Goal: Task Accomplishment & Management: Complete application form

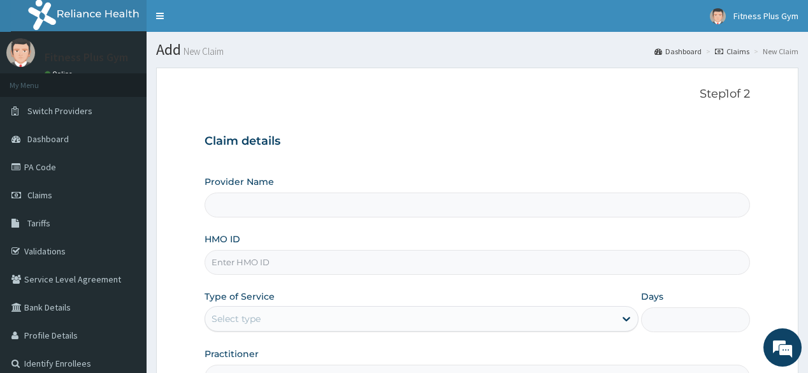
type input "Fitness plus Gym"
type input "1"
type input "Fitness plus Gym"
type input "1"
click at [367, 256] on input "HMO ID" at bounding box center [477, 262] width 545 height 25
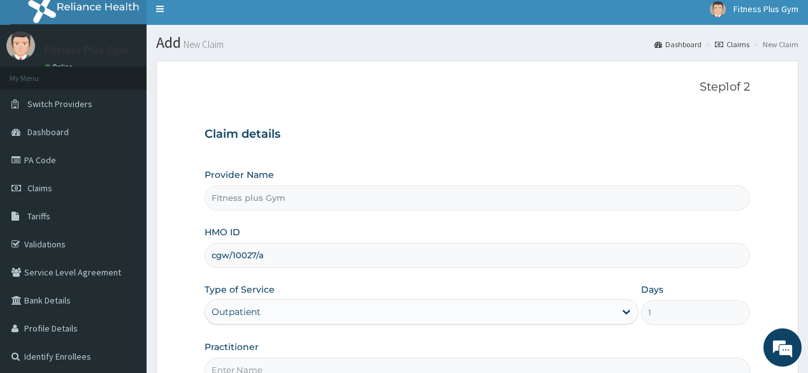
scroll to position [149, 0]
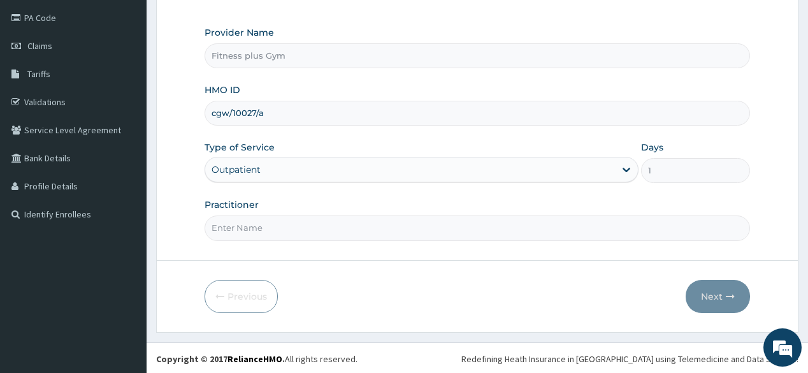
type input "cgw/10027/a"
click at [314, 236] on input "Practitioner" at bounding box center [477, 227] width 545 height 25
type input "fitnessplus"
click at [724, 303] on button "Next" at bounding box center [718, 296] width 64 height 33
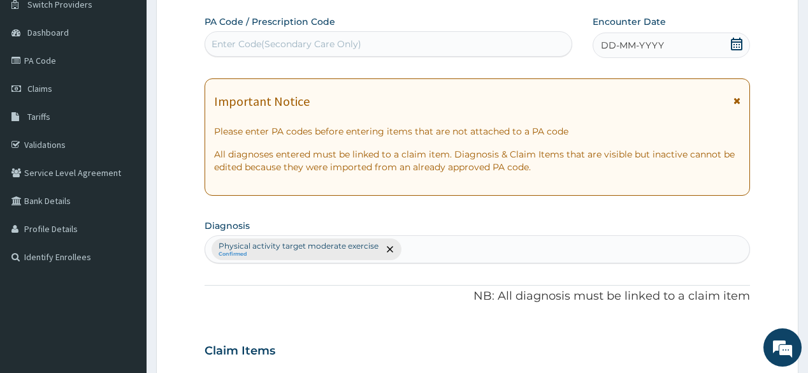
scroll to position [47, 0]
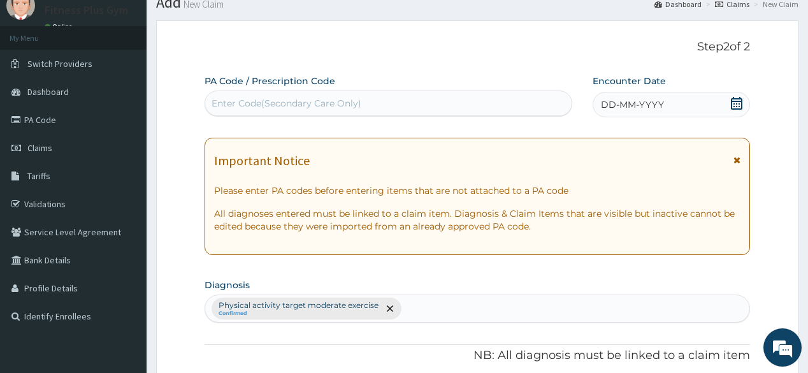
click at [298, 105] on div "Enter Code(Secondary Care Only)" at bounding box center [287, 103] width 150 height 13
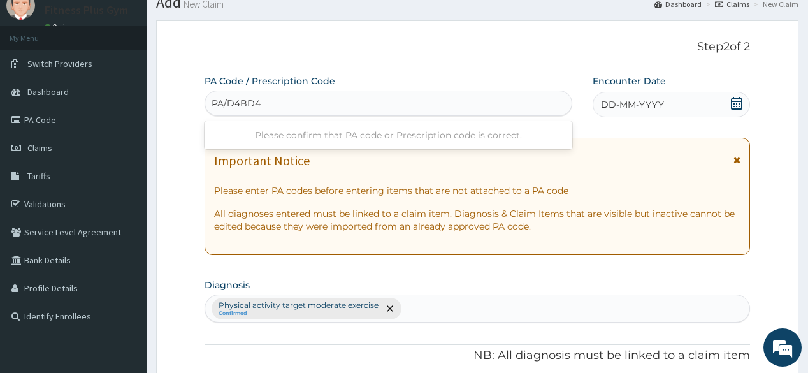
type input "PA/D4BD46"
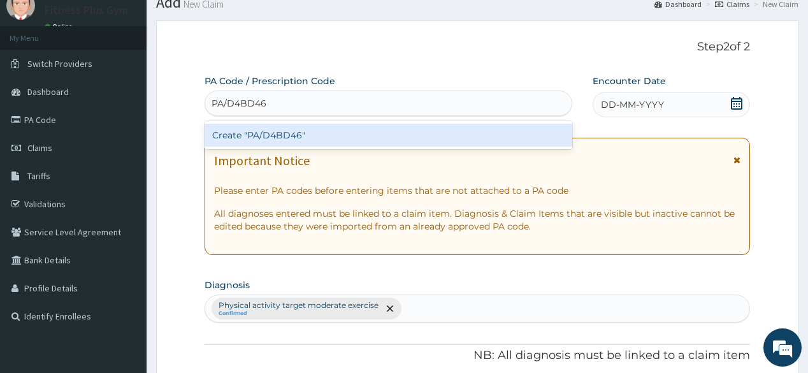
click at [293, 129] on div "Create "PA/D4BD46"" at bounding box center [388, 135] width 367 height 23
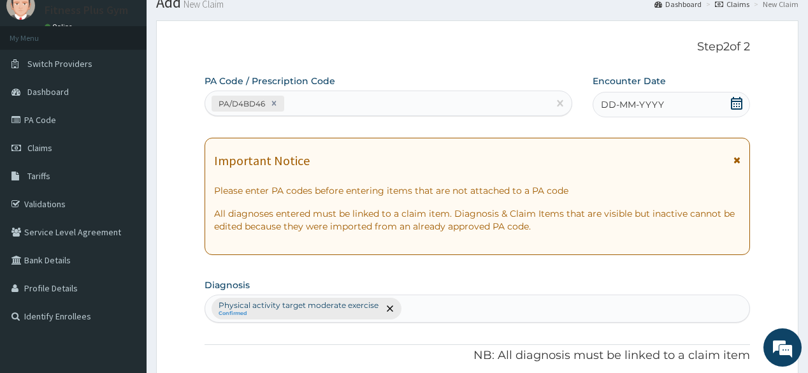
click at [742, 105] on div "DD-MM-YYYY" at bounding box center [671, 104] width 157 height 25
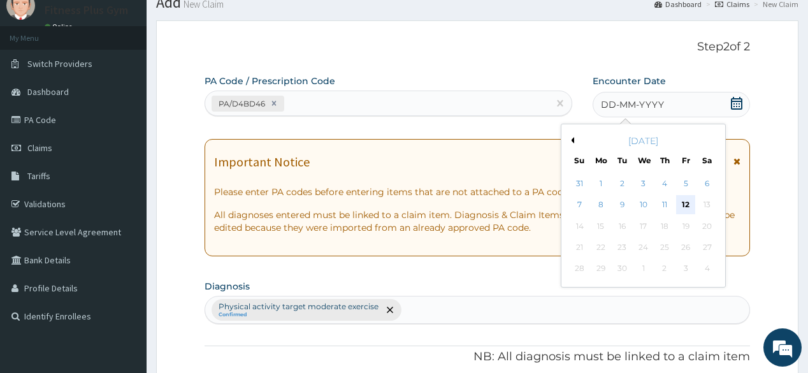
click at [686, 207] on div "12" at bounding box center [685, 205] width 19 height 19
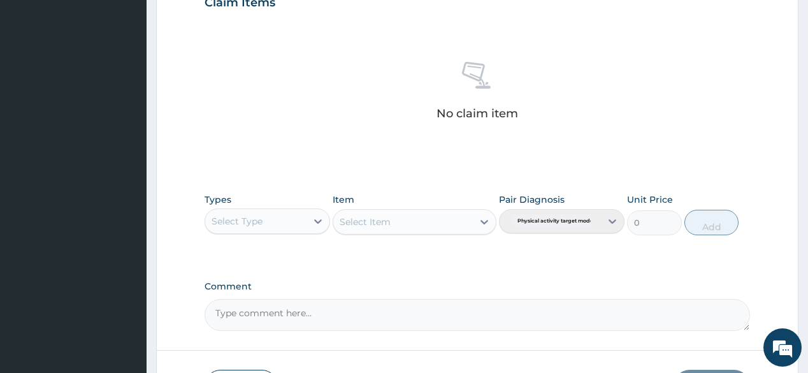
scroll to position [455, 0]
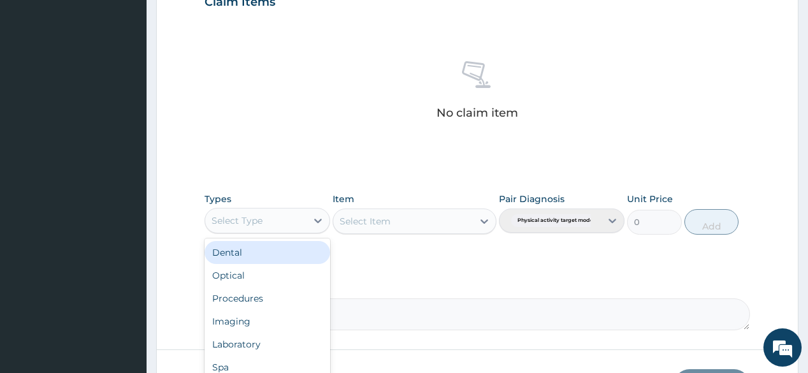
click at [289, 214] on div "Select Type" at bounding box center [255, 220] width 101 height 20
type input "gym"
click at [244, 247] on div "Gym" at bounding box center [268, 252] width 126 height 23
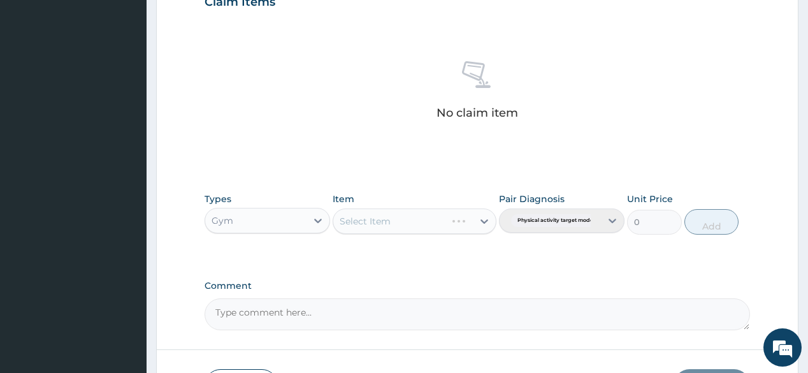
click at [405, 218] on div "Select Item" at bounding box center [415, 220] width 164 height 25
click at [480, 218] on icon at bounding box center [484, 221] width 13 height 13
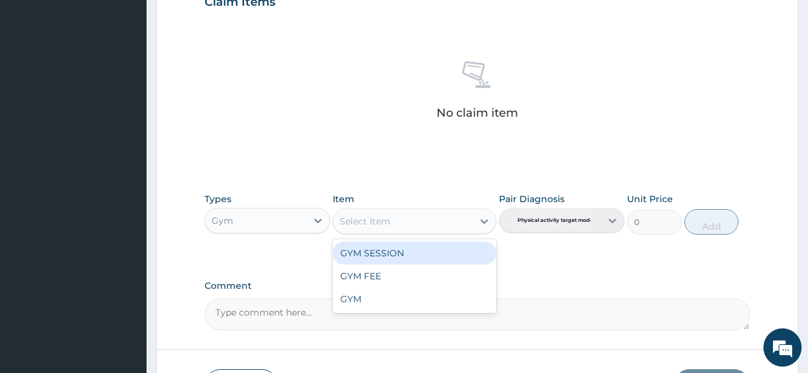
click at [450, 252] on div "GYM SESSION" at bounding box center [415, 253] width 164 height 23
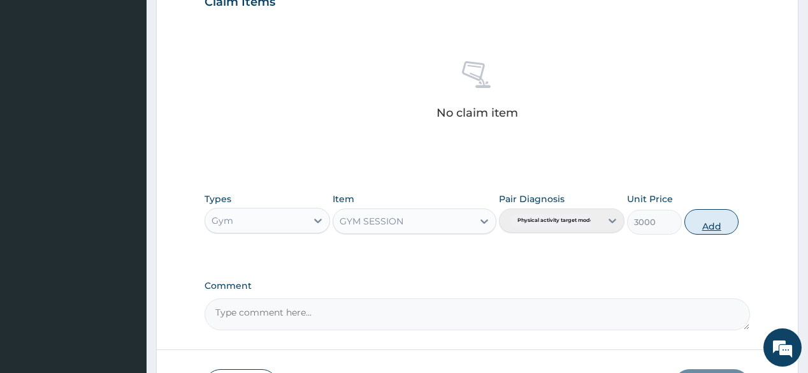
click at [725, 229] on button "Add" at bounding box center [712, 221] width 55 height 25
type input "0"
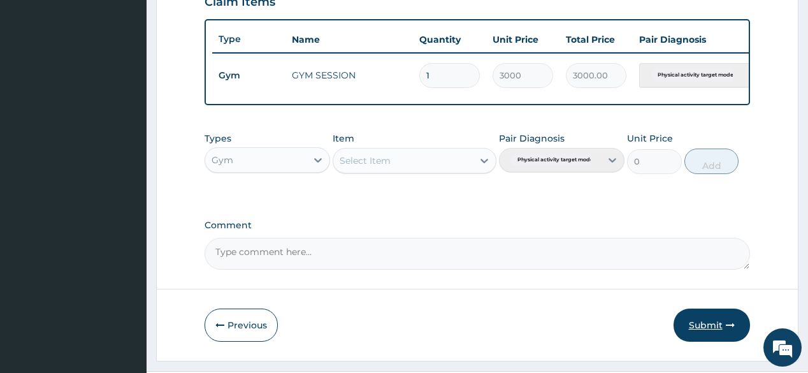
click at [720, 317] on button "Submit" at bounding box center [712, 325] width 76 height 33
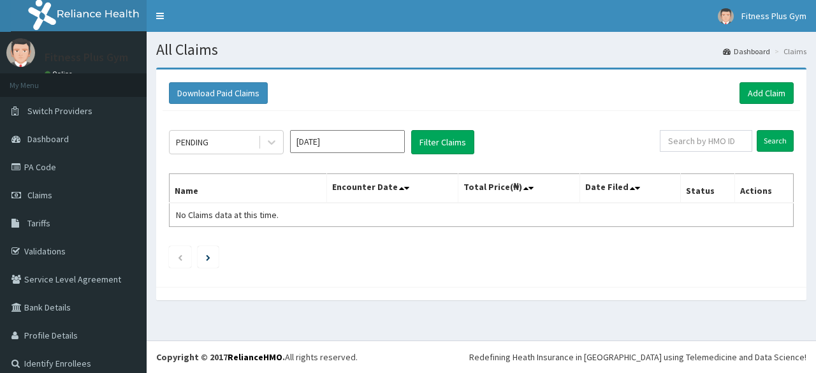
click at [760, 86] on link "Add Claim" at bounding box center [766, 93] width 54 height 22
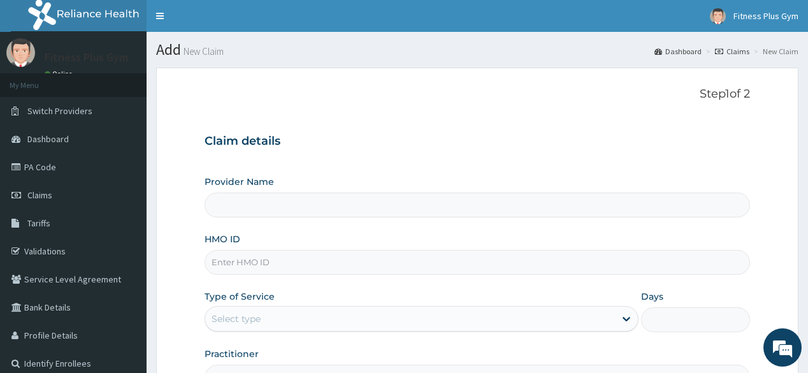
type input "Fitness plus Gym"
type input "1"
drag, startPoint x: 301, startPoint y: 261, endPoint x: 303, endPoint y: 273, distance: 11.6
click at [303, 262] on input "HMO ID" at bounding box center [477, 262] width 545 height 25
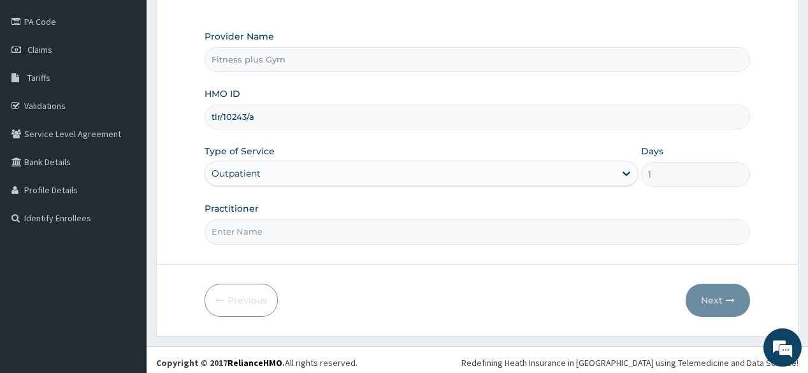
scroll to position [149, 0]
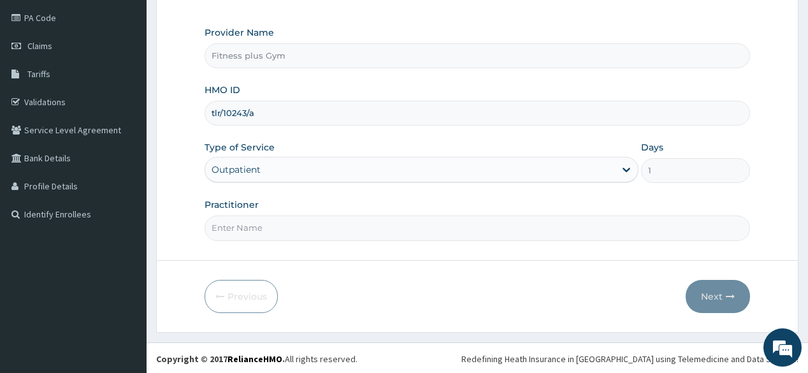
type input "tlr/10243/a"
click at [311, 232] on input "Practitioner" at bounding box center [477, 227] width 545 height 25
type input "Fitnessplus"
click at [718, 289] on button "Next" at bounding box center [718, 296] width 64 height 33
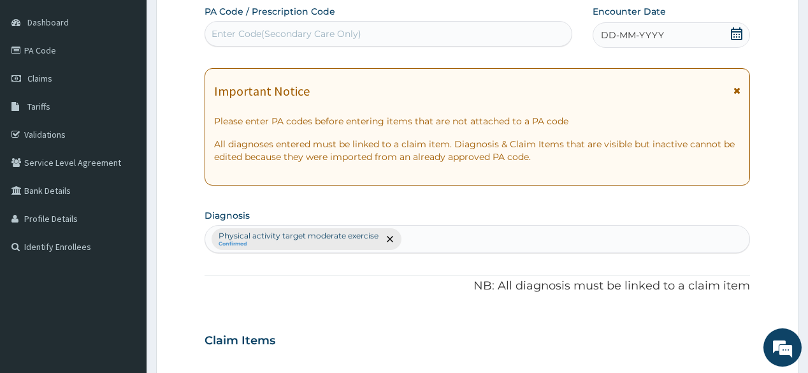
scroll to position [98, 0]
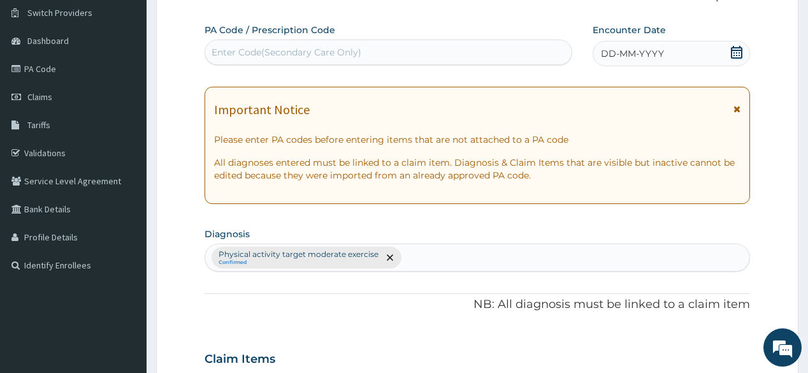
click at [429, 31] on div "PA Code / Prescription Code Enter Code(Secondary Care Only)" at bounding box center [388, 44] width 367 height 41
click at [416, 50] on div "Enter Code(Secondary Care Only)" at bounding box center [388, 52] width 366 height 20
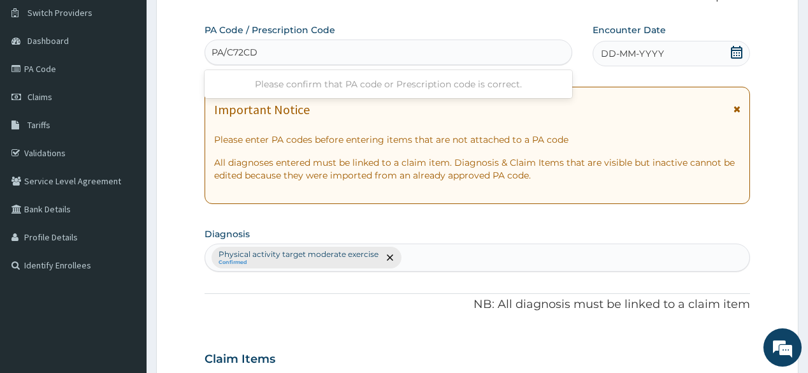
type input "PA/C72CDA"
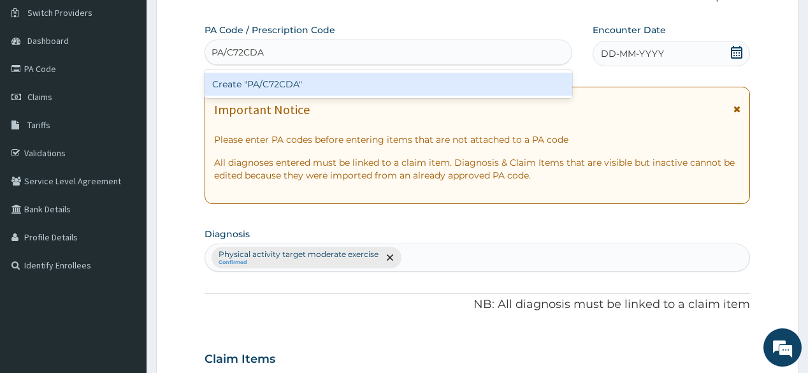
click at [395, 87] on div "Create "PA/C72CDA"" at bounding box center [388, 84] width 367 height 23
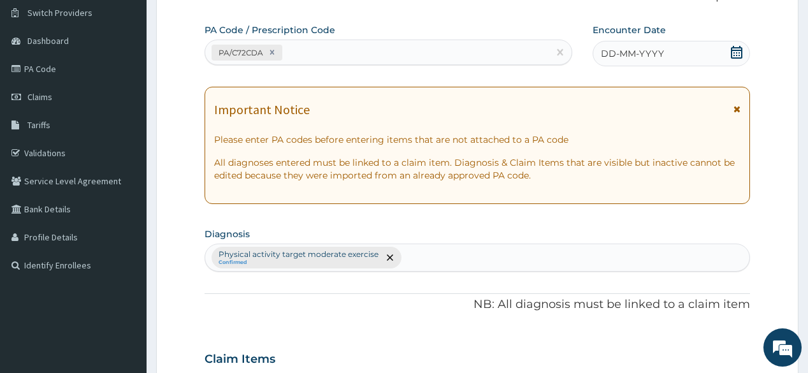
click at [734, 51] on icon at bounding box center [736, 52] width 13 height 13
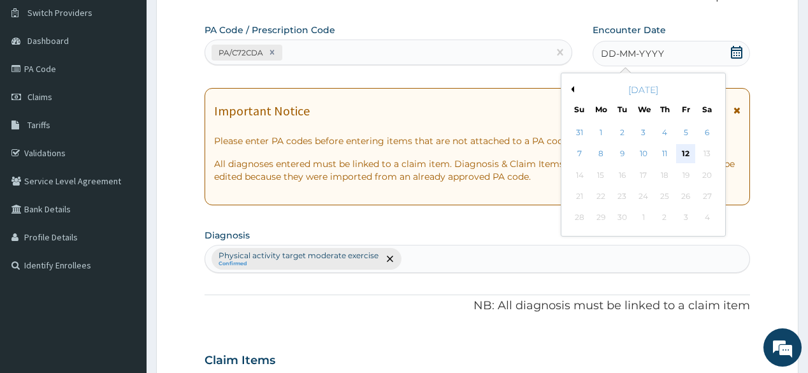
click at [686, 158] on div "12" at bounding box center [685, 154] width 19 height 19
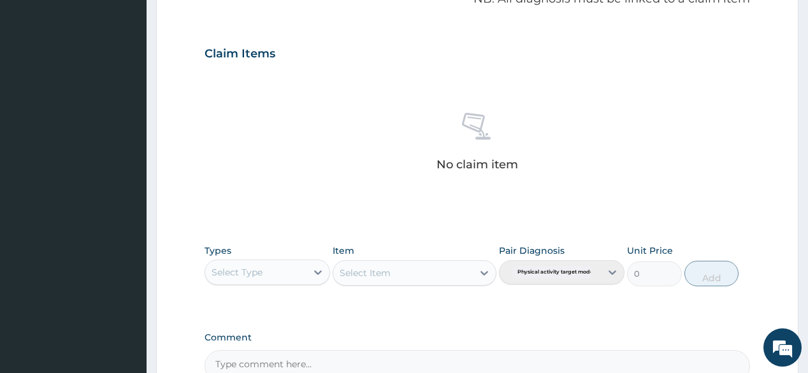
scroll to position [404, 0]
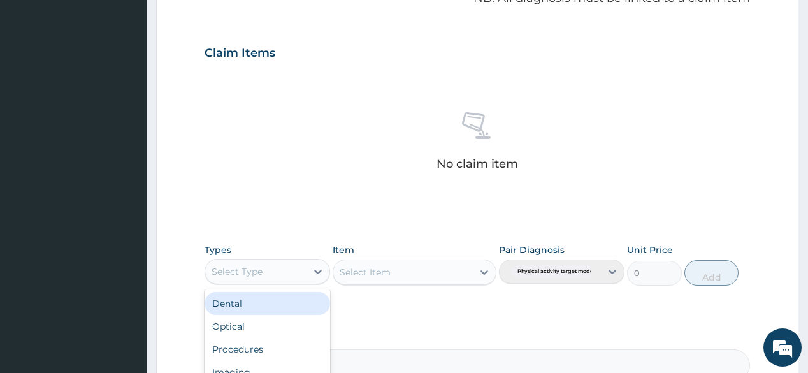
click at [303, 268] on div "Select Type" at bounding box center [255, 271] width 101 height 20
type input "gym"
click at [281, 295] on div "Gym" at bounding box center [268, 303] width 126 height 23
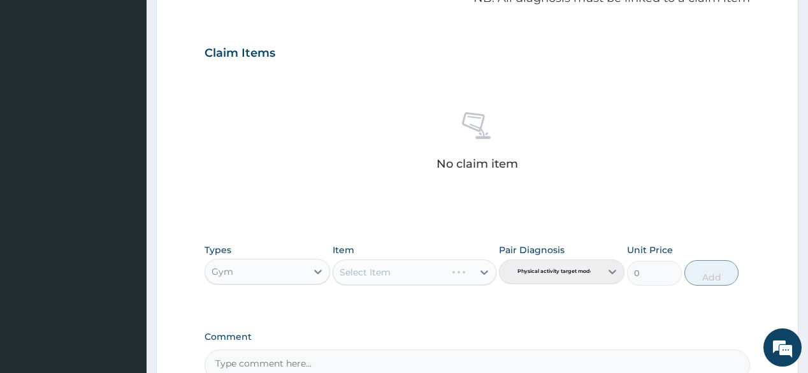
click at [403, 268] on div "Select Item" at bounding box center [415, 271] width 164 height 25
click at [490, 269] on icon at bounding box center [484, 272] width 13 height 13
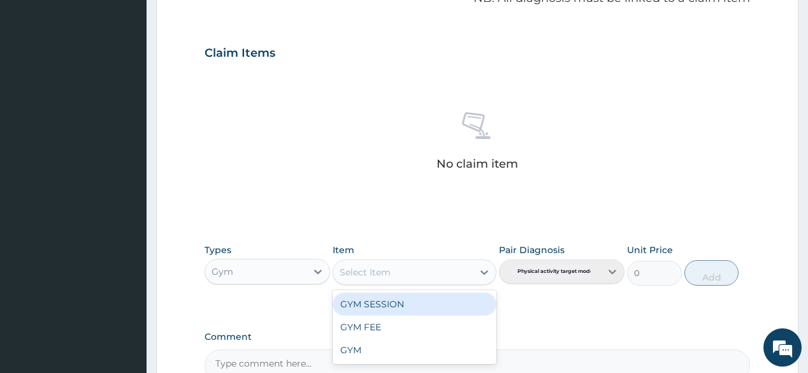
click at [440, 298] on div "GYM SESSION" at bounding box center [415, 304] width 164 height 23
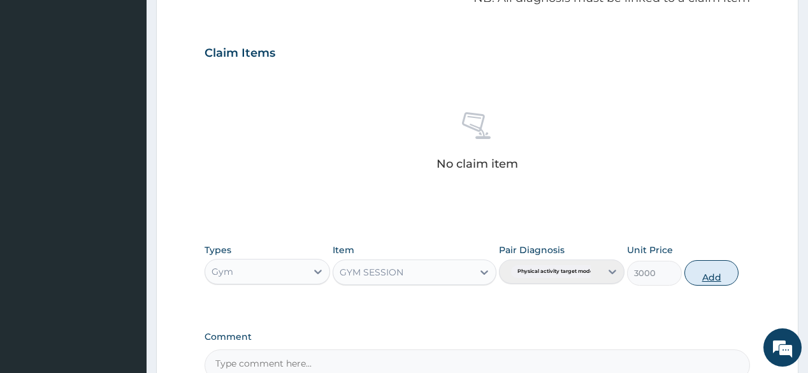
click at [706, 268] on button "Add" at bounding box center [712, 272] width 55 height 25
type input "0"
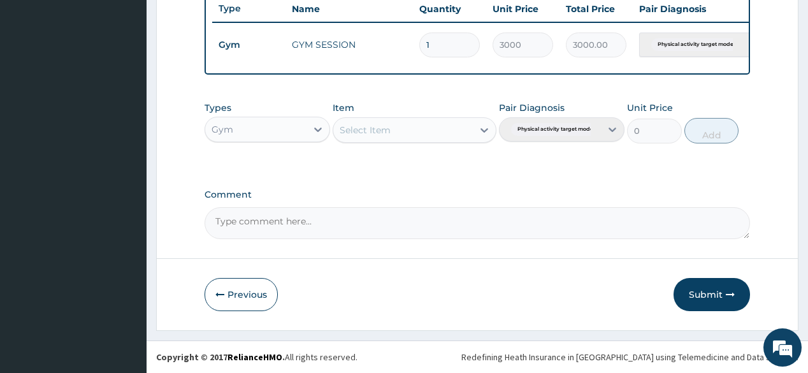
click at [711, 286] on button "Submit" at bounding box center [712, 294] width 76 height 33
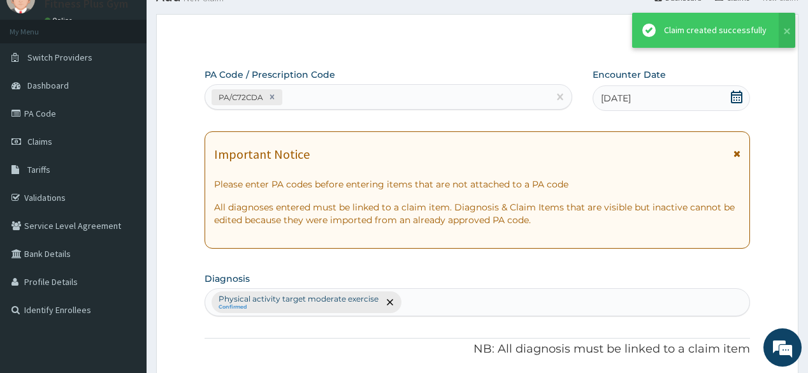
scroll to position [491, 0]
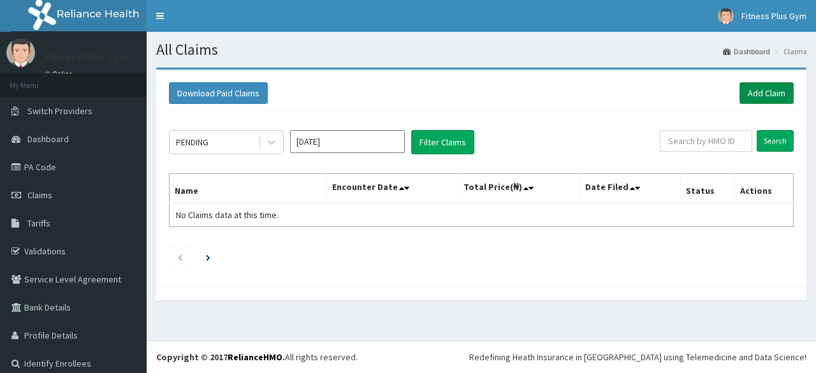
click at [750, 89] on link "Add Claim" at bounding box center [766, 93] width 54 height 22
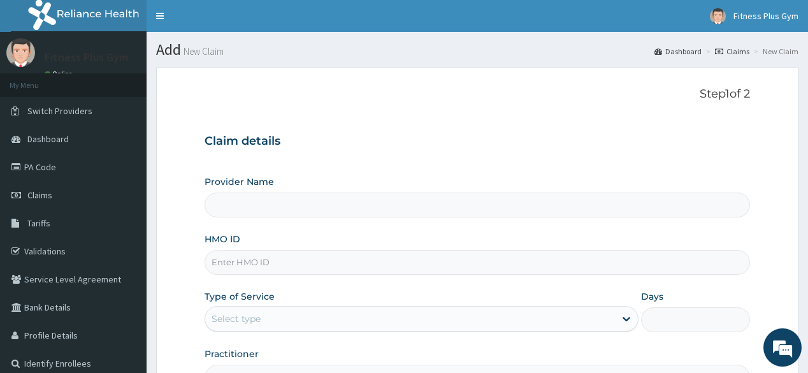
type input "Fitness plus Gym"
type input "1"
